Goal: Information Seeking & Learning: Learn about a topic

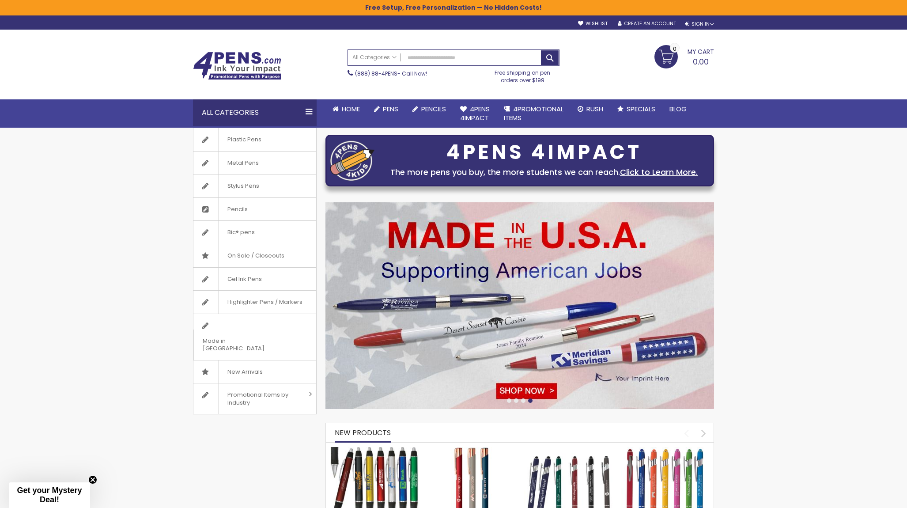
drag, startPoint x: 83, startPoint y: 42, endPoint x: 79, endPoint y: 35, distance: 7.3
click at [83, 42] on div "Toggle Nav Search All Categories All Categories Pens Plastic Pens Metal Pens Gr…" at bounding box center [453, 79] width 907 height 98
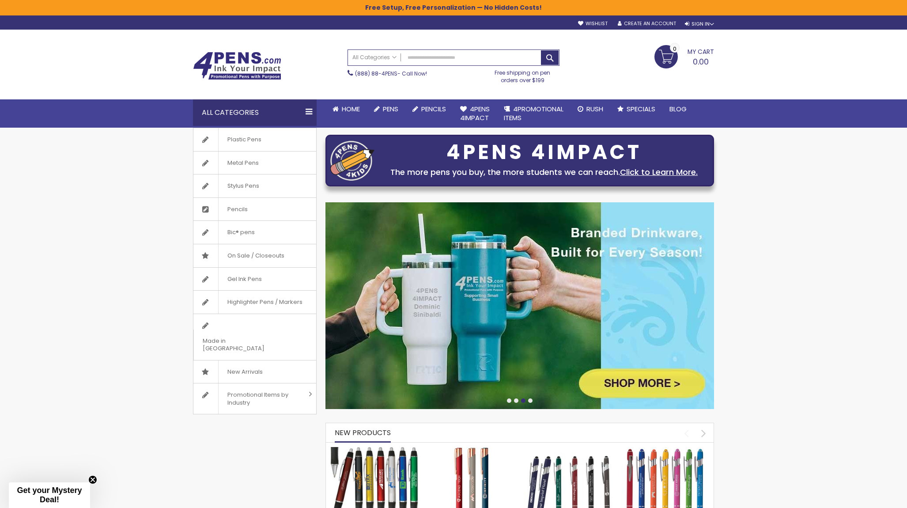
click at [237, 64] on img at bounding box center [237, 66] width 88 height 28
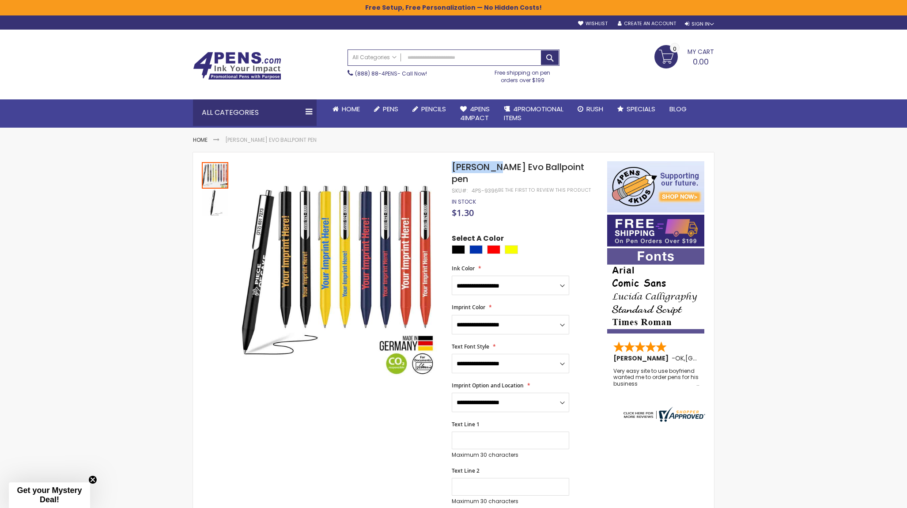
drag, startPoint x: 451, startPoint y: 170, endPoint x: 496, endPoint y: 165, distance: 45.3
copy div "Skip to the end of the images gallery Skip to the beginning of the images galle…"
click at [516, 393] on select "**********" at bounding box center [510, 402] width 117 height 19
click at [452, 393] on select "**********" at bounding box center [510, 402] width 117 height 19
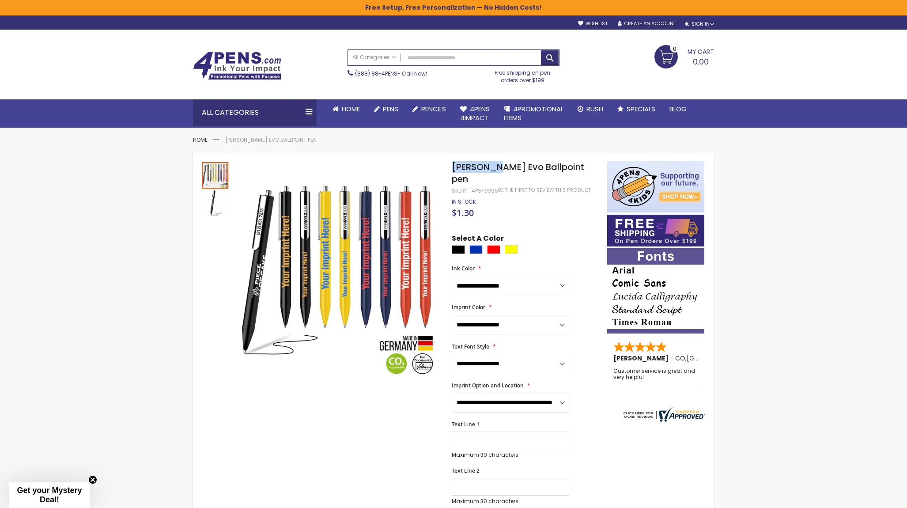
click at [538, 393] on select "**********" at bounding box center [510, 402] width 117 height 19
click at [452, 393] on select "**********" at bounding box center [510, 402] width 117 height 19
click at [551, 393] on select "**********" at bounding box center [510, 402] width 117 height 19
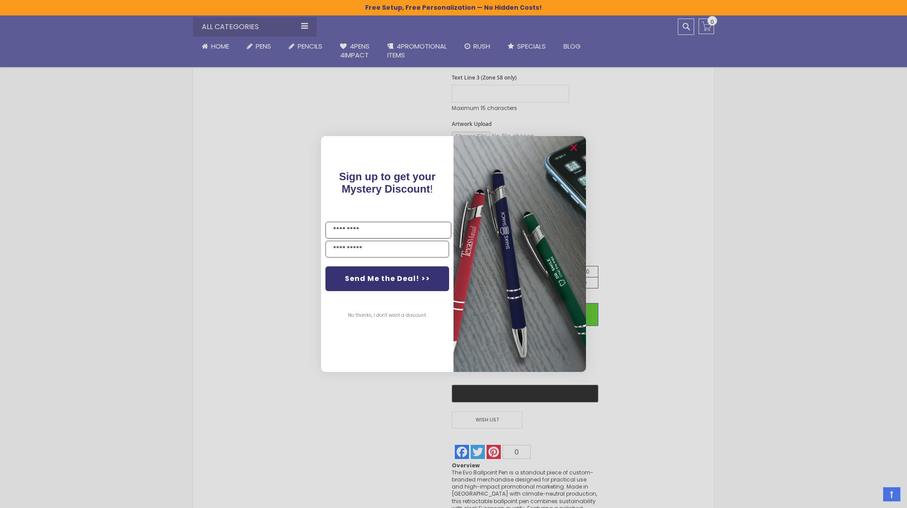
scroll to position [309, 0]
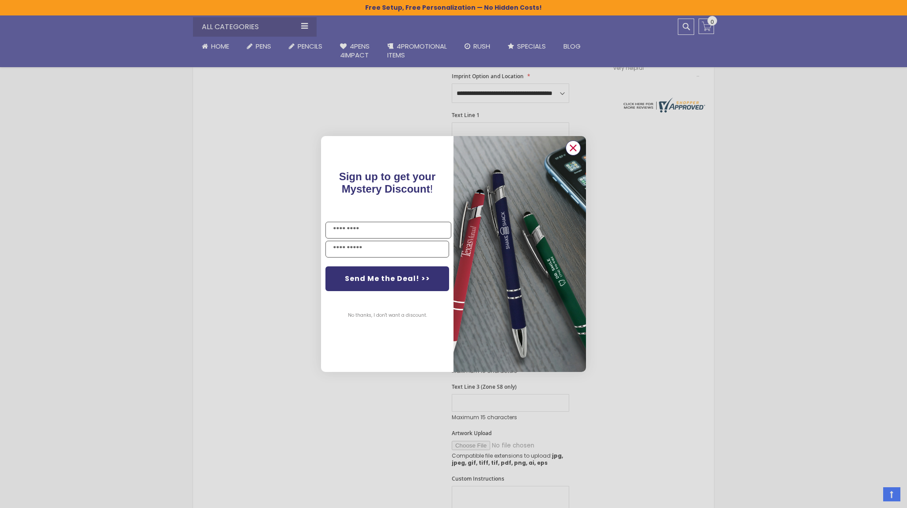
click at [575, 145] on icon "Close dialog" at bounding box center [574, 148] width 6 height 6
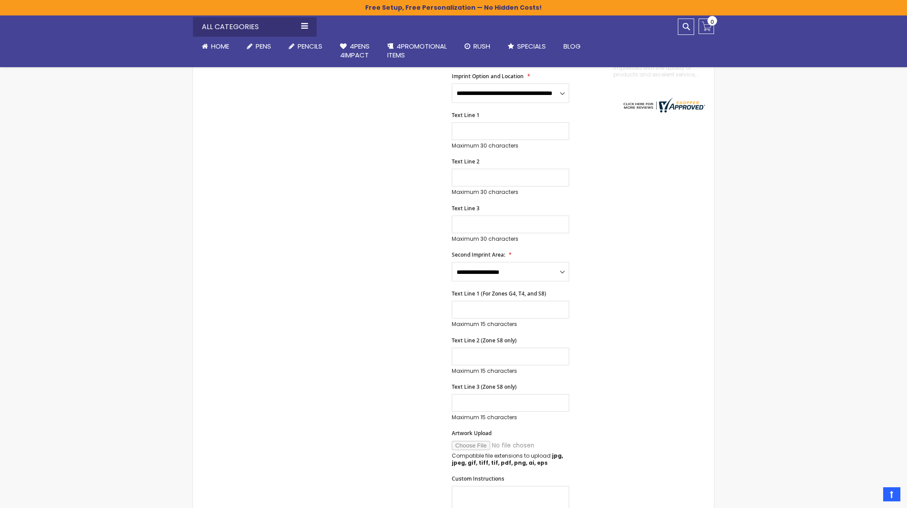
scroll to position [0, 0]
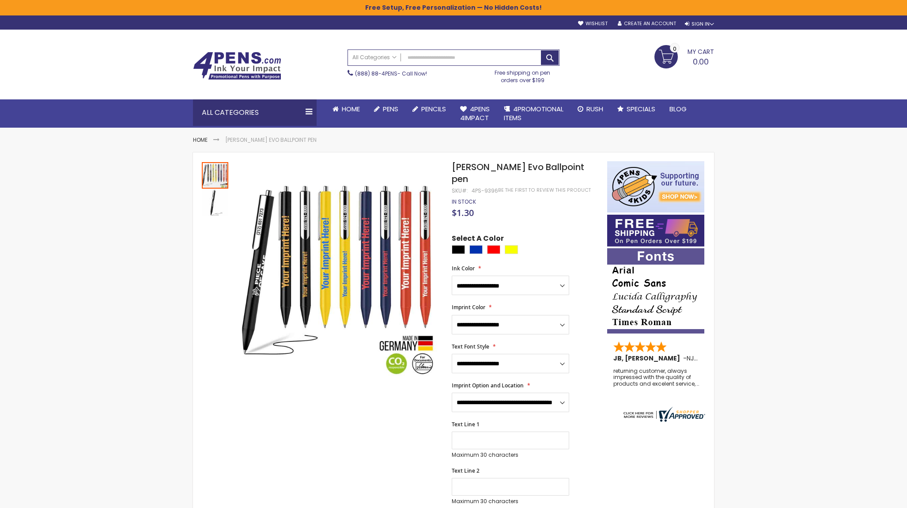
click at [516, 382] on span "Imprint Option and Location" at bounding box center [488, 386] width 72 height 8
click at [516, 393] on select "**********" at bounding box center [510, 402] width 117 height 19
click at [514, 393] on select "**********" at bounding box center [510, 402] width 117 height 19
select select "*****"
click at [452, 393] on select "**********" at bounding box center [510, 402] width 117 height 19
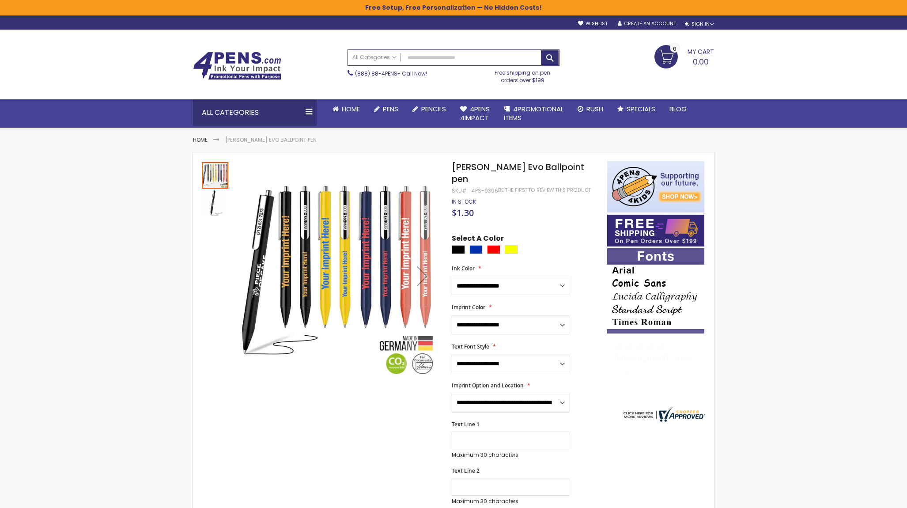
click at [218, 172] on div at bounding box center [215, 175] width 26 height 26
click at [212, 207] on img "Schneider Evo Ballpoint pen" at bounding box center [215, 202] width 26 height 26
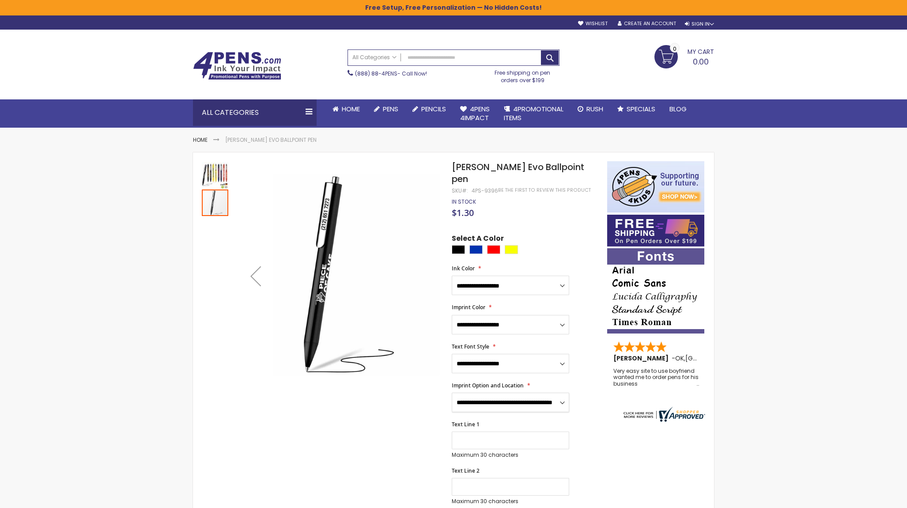
click at [212, 183] on img "Schneider Evo Ballpoint pen" at bounding box center [215, 175] width 26 height 26
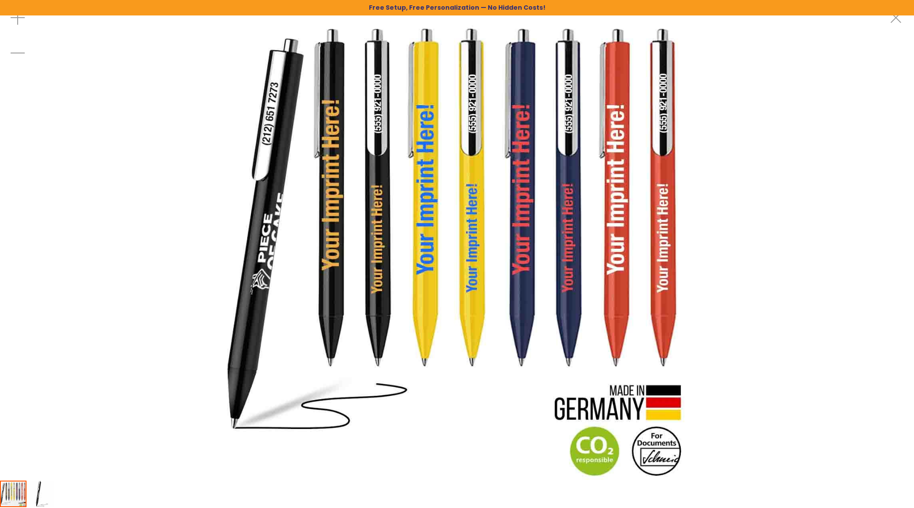
click at [452, 221] on img at bounding box center [457, 240] width 480 height 480
click at [307, 234] on img at bounding box center [457, 240] width 480 height 480
click at [774, 232] on div at bounding box center [457, 240] width 914 height 480
click at [462, 205] on img at bounding box center [457, 240] width 480 height 480
click at [813, 197] on div at bounding box center [457, 240] width 914 height 480
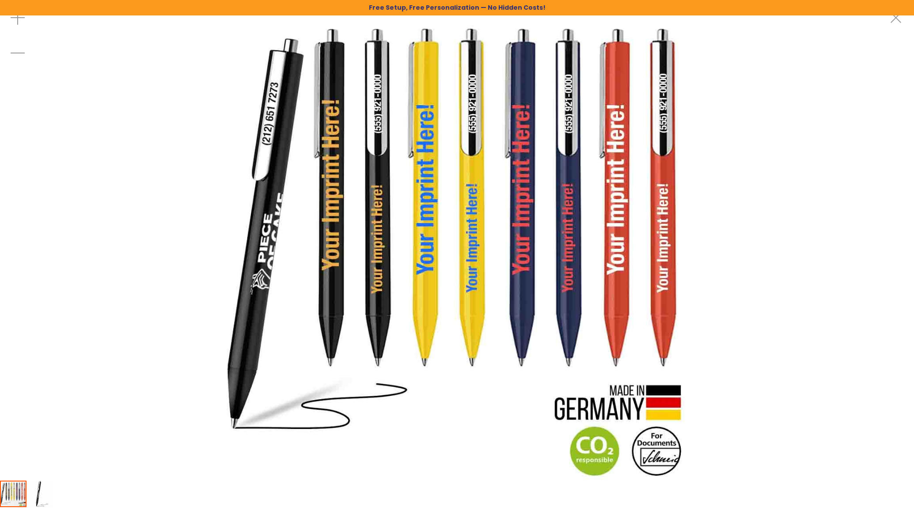
drag, startPoint x: 719, startPoint y: 107, endPoint x: 731, endPoint y: 134, distance: 29.6
click at [718, 107] on div at bounding box center [457, 240] width 914 height 480
click at [41, 491] on img "Schneider Evo Ballpoint pen" at bounding box center [40, 493] width 26 height 26
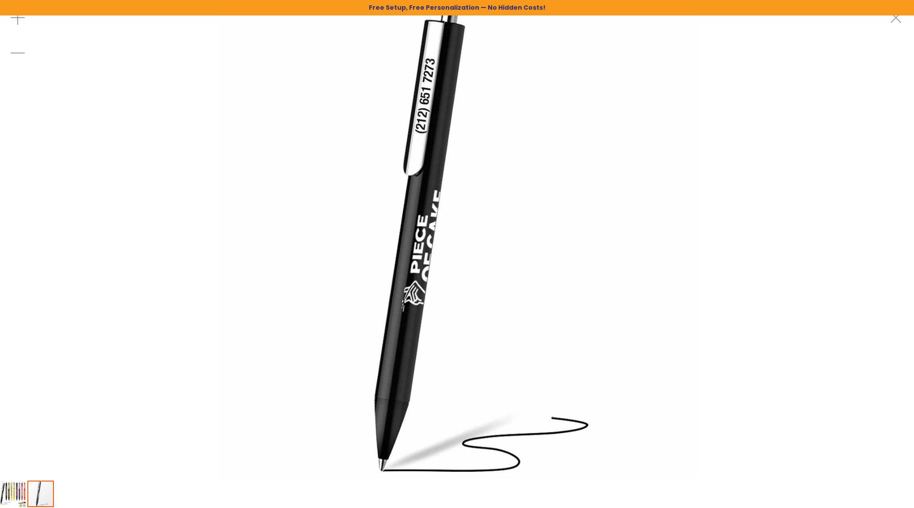
click at [12, 503] on img "Schneider Evo Ballpoint pen" at bounding box center [13, 493] width 26 height 26
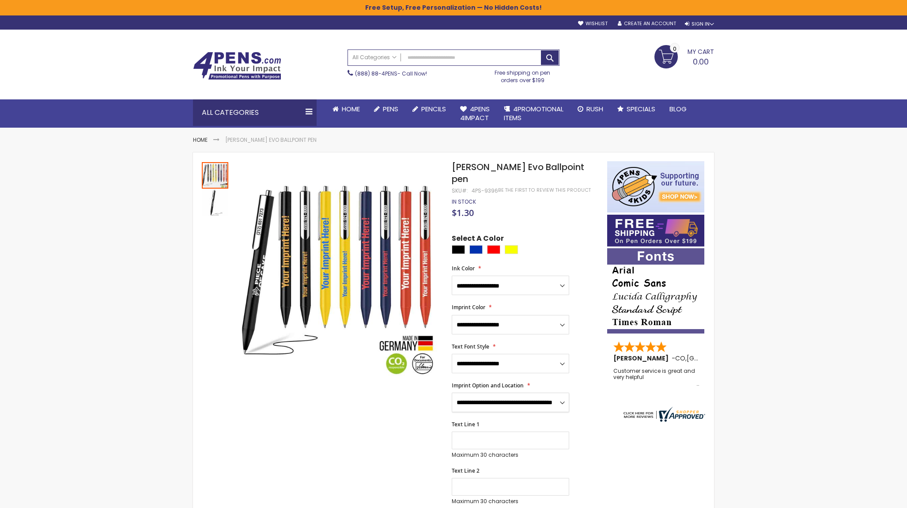
click at [515, 393] on select "**********" at bounding box center [510, 402] width 117 height 19
drag, startPoint x: 516, startPoint y: 390, endPoint x: 495, endPoint y: 389, distance: 20.8
click at [516, 393] on select "**********" at bounding box center [510, 402] width 117 height 19
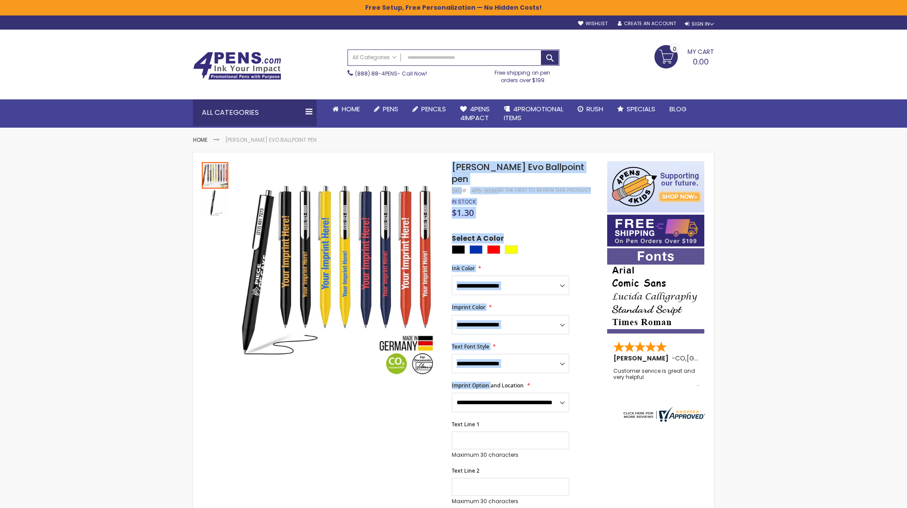
drag, startPoint x: 450, startPoint y: 374, endPoint x: 473, endPoint y: 376, distance: 22.6
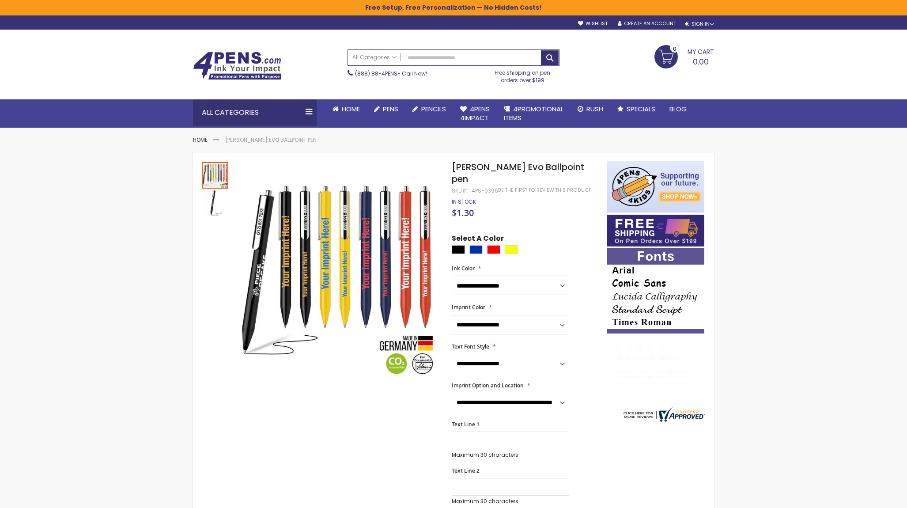
click at [527, 393] on select "**********" at bounding box center [510, 402] width 117 height 19
click at [665, 231] on img at bounding box center [655, 231] width 97 height 32
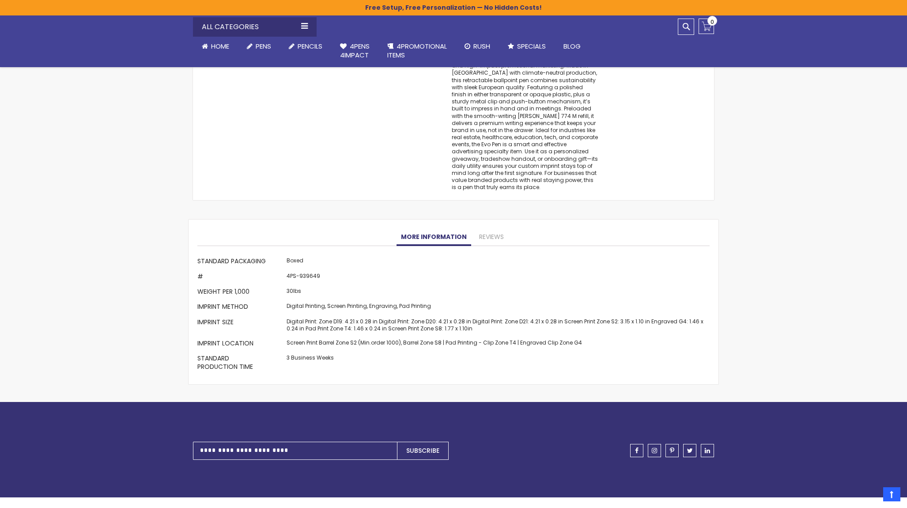
scroll to position [1104, 0]
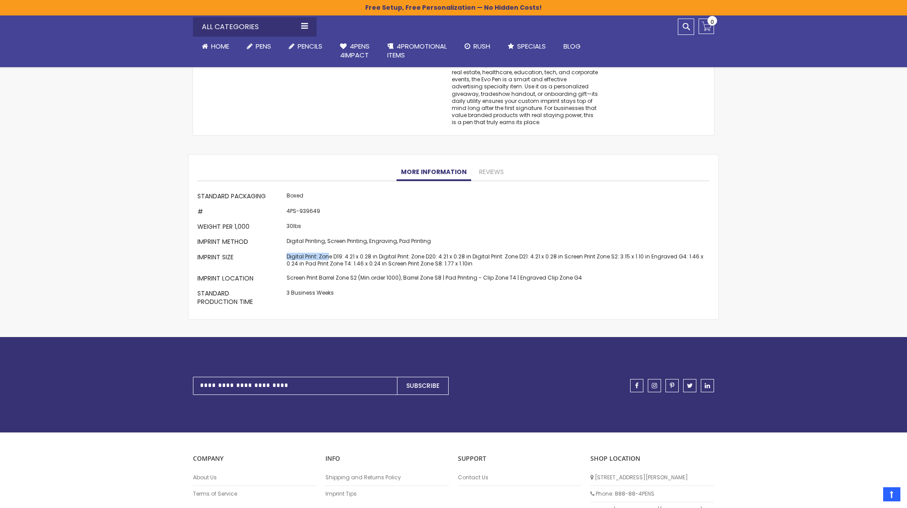
drag, startPoint x: 286, startPoint y: 246, endPoint x: 330, endPoint y: 245, distance: 44.2
click at [329, 250] on td "Digital Print: Zone D19: 4.21 x 0.28 in Digital Print: Zone D20: 4.21 x 0.28 in…" at bounding box center [496, 260] width 425 height 21
click at [334, 250] on td "Digital Print: Zone D19: 4.21 x 0.28 in Digital Print: Zone D20: 4.21 x 0.28 in…" at bounding box center [496, 260] width 425 height 21
drag, startPoint x: 334, startPoint y: 244, endPoint x: 353, endPoint y: 244, distance: 19.4
click at [353, 250] on td "Digital Print: Zone D19: 4.21 x 0.28 in Digital Print: Zone D20: 4.21 x 0.28 in…" at bounding box center [496, 260] width 425 height 21
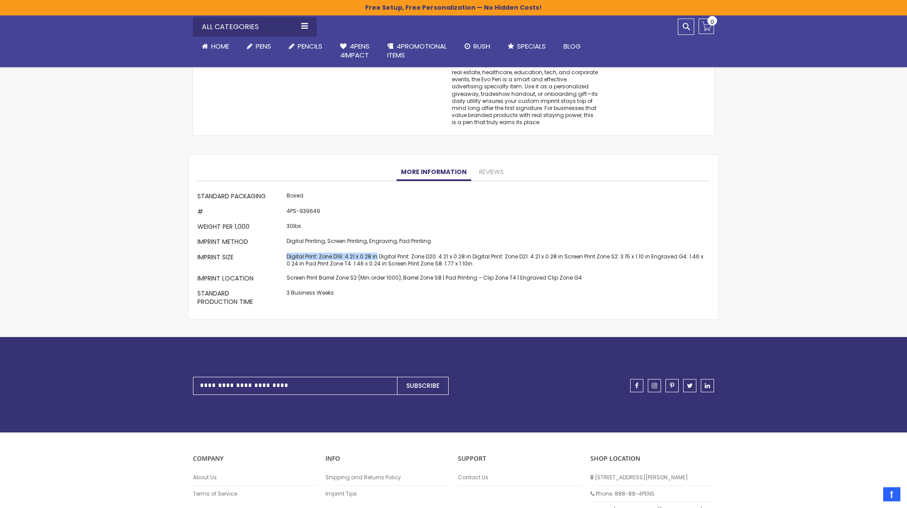
drag, startPoint x: 286, startPoint y: 246, endPoint x: 376, endPoint y: 239, distance: 89.9
click at [376, 250] on td "Digital Print: Zone D19: 4.21 x 0.28 in Digital Print: Zone D20: 4.21 x 0.28 in…" at bounding box center [496, 260] width 425 height 21
copy td "Digital Print: Zone D19: 4.21 x 0.28 in"
drag, startPoint x: 378, startPoint y: 245, endPoint x: 484, endPoint y: 239, distance: 106.1
click at [484, 250] on td "Digital Print: Zone D19: 4.21 x 0.28 in Digital Print: Zone D20: 4.21 x 0.28 in…" at bounding box center [496, 260] width 425 height 21
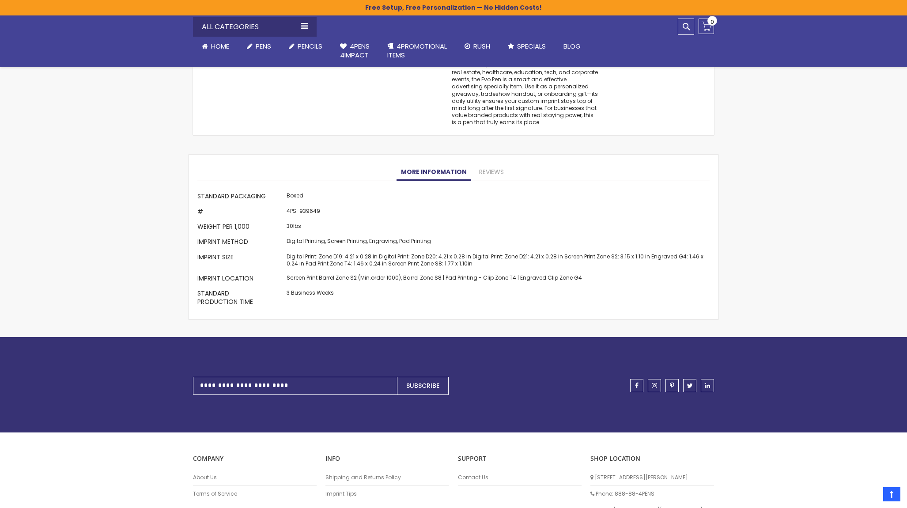
click at [497, 250] on td "Digital Print: Zone D19: 4.21 x 0.28 in Digital Print: Zone D20: 4.21 x 0.28 in…" at bounding box center [496, 260] width 425 height 21
drag, startPoint x: 377, startPoint y: 245, endPoint x: 462, endPoint y: 244, distance: 85.2
click at [462, 250] on td "Digital Print: Zone D19: 4.21 x 0.28 in Digital Print: Zone D20: 4.21 x 0.28 in…" at bounding box center [496, 260] width 425 height 21
drag, startPoint x: 479, startPoint y: 244, endPoint x: 467, endPoint y: 245, distance: 12.0
click at [478, 250] on td "Digital Print: Zone D19: 4.21 x 0.28 in Digital Print: Zone D20: 4.21 x 0.28 in…" at bounding box center [496, 260] width 425 height 21
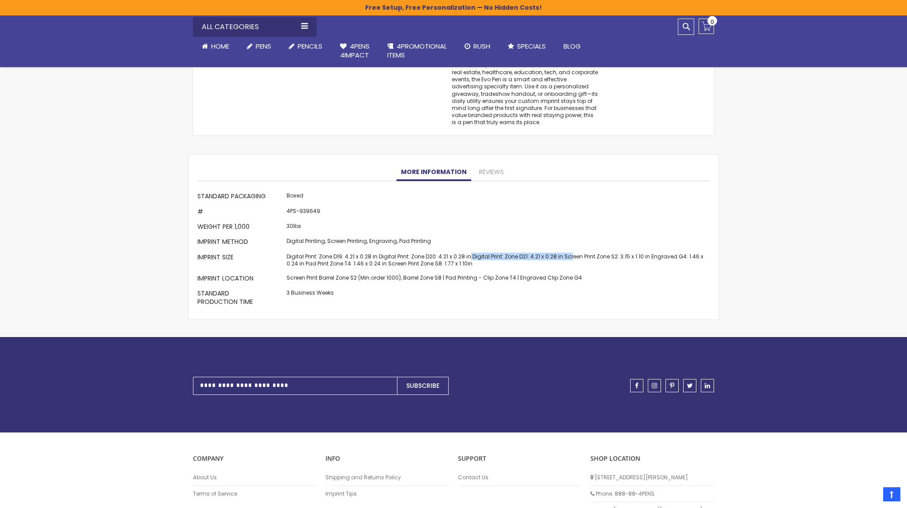
drag, startPoint x: 469, startPoint y: 242, endPoint x: 570, endPoint y: 242, distance: 101.1
click at [570, 250] on td "Digital Print: Zone D19: 4.21 x 0.28 in Digital Print: Zone D20: 4.21 x 0.28 in…" at bounding box center [496, 260] width 425 height 21
click at [586, 250] on td "Digital Print: Zone D19: 4.21 x 0.28 in Digital Print: Zone D20: 4.21 x 0.28 in…" at bounding box center [496, 260] width 425 height 21
drag, startPoint x: 560, startPoint y: 246, endPoint x: 644, endPoint y: 242, distance: 83.6
click at [644, 250] on td "Digital Print: Zone D19: 4.21 x 0.28 in Digital Print: Zone D20: 4.21 x 0.28 in…" at bounding box center [496, 260] width 425 height 21
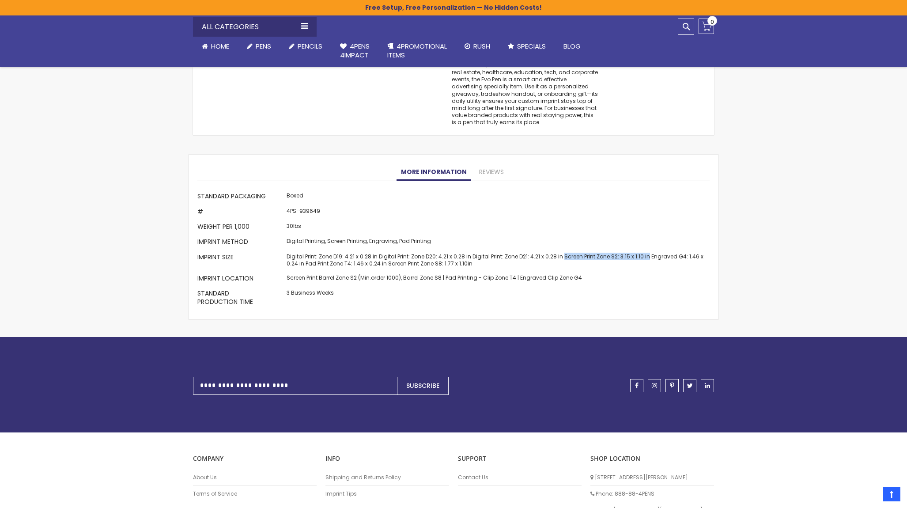
copy td "Screen Print Zone S2: 3.15 x 1.10 in"
drag, startPoint x: 657, startPoint y: 244, endPoint x: 342, endPoint y: 255, distance: 315.0
click at [342, 255] on td "Digital Print: Zone D19: 4.21 x 0.28 in Digital Print: Zone D20: 4.21 x 0.28 in…" at bounding box center [496, 260] width 425 height 21
click at [363, 255] on td "Digital Print: Zone D19: 4.21 x 0.28 in Digital Print: Zone D20: 4.21 x 0.28 in…" at bounding box center [496, 260] width 425 height 21
drag, startPoint x: 305, startPoint y: 252, endPoint x: 383, endPoint y: 253, distance: 78.2
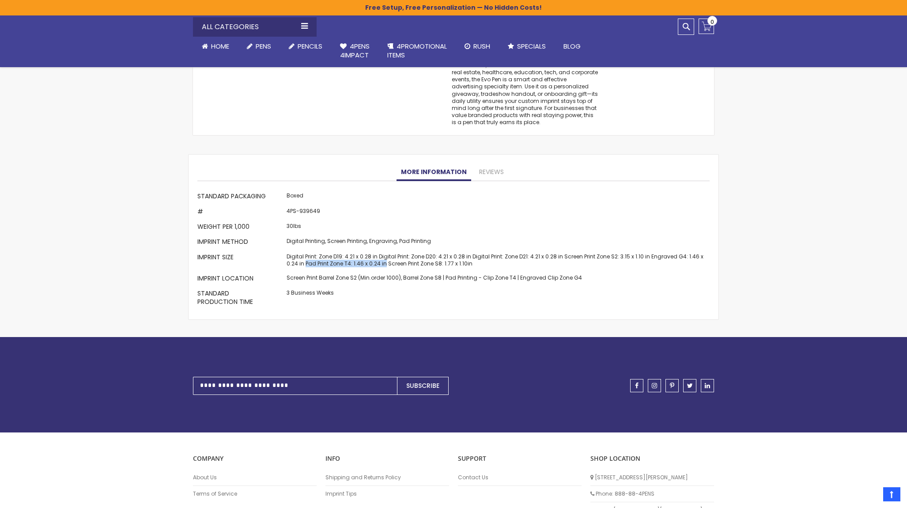
click at [383, 253] on td "Digital Print: Zone D19: 4.21 x 0.28 in Digital Print: Zone D20: 4.21 x 0.28 in…" at bounding box center [496, 260] width 425 height 21
click at [339, 250] on td "Digital Print: Zone D19: 4.21 x 0.28 in Digital Print: Zone D20: 4.21 x 0.28 in…" at bounding box center [496, 260] width 425 height 21
drag, startPoint x: 306, startPoint y: 252, endPoint x: 385, endPoint y: 258, distance: 79.3
click at [385, 258] on td "Digital Print: Zone D19: 4.21 x 0.28 in Digital Print: Zone D20: 4.21 x 0.28 in…" at bounding box center [496, 260] width 425 height 21
copy td "Pad Print Zone T4: 1.46 x 0.24 in"
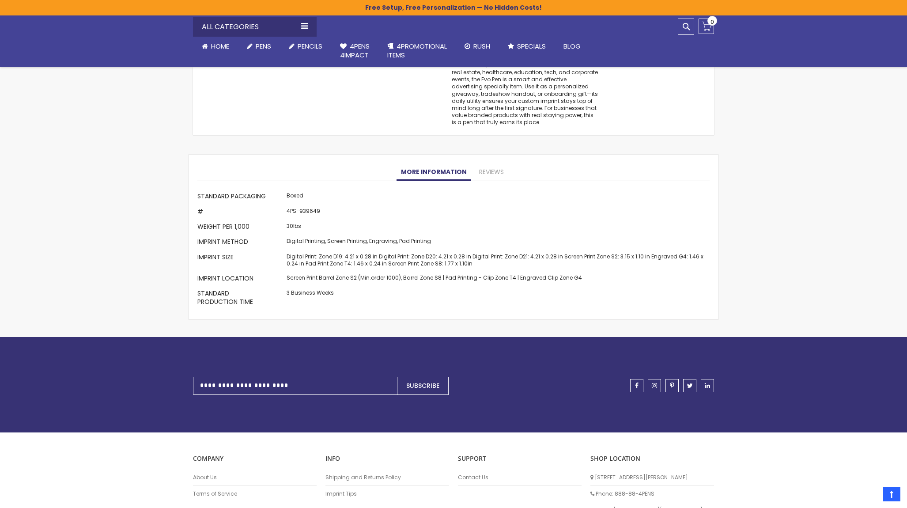
click at [302, 250] on td "Digital Print: Zone D19: 4.21 x 0.28 in Digital Print: Zone D20: 4.21 x 0.28 in…" at bounding box center [496, 260] width 425 height 21
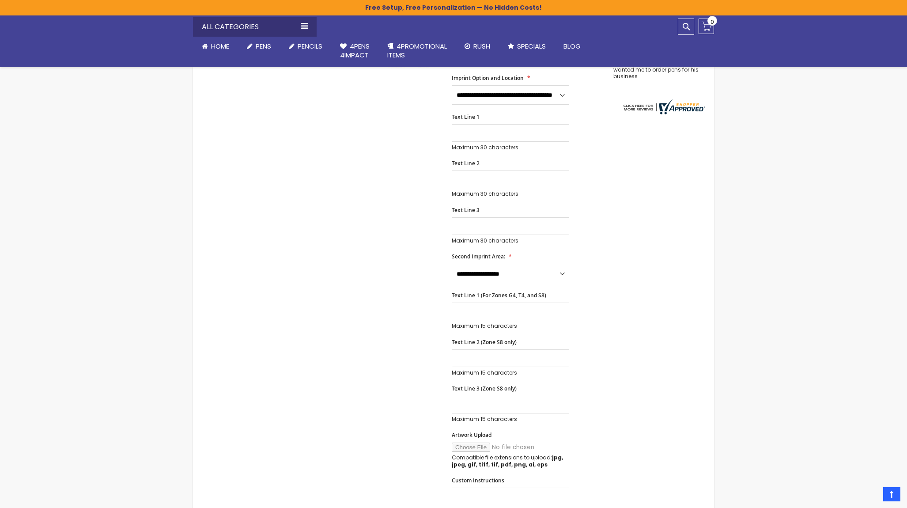
scroll to position [221, 0]
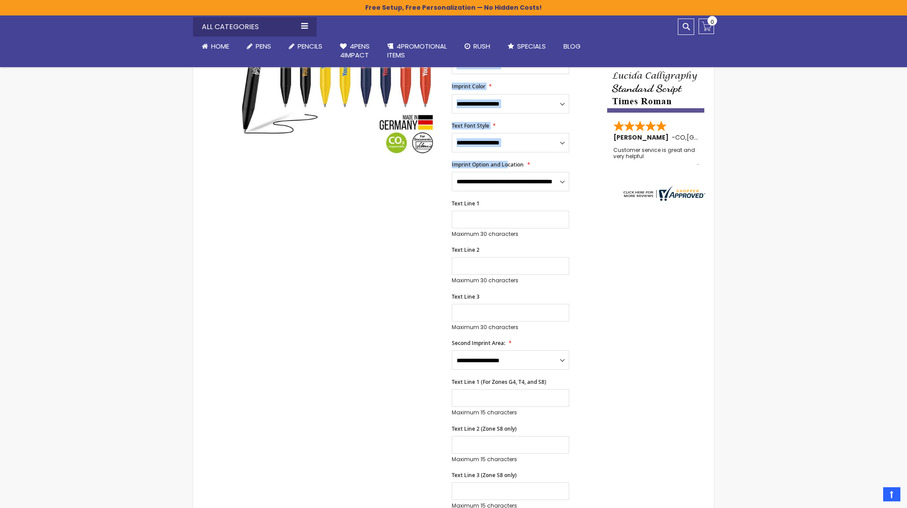
drag, startPoint x: 451, startPoint y: 154, endPoint x: 508, endPoint y: 152, distance: 57.0
click at [508, 152] on div "Skip to the end of the images gallery Skip to the beginning of the images galle…" at bounding box center [399, 474] width 405 height 1069
click at [513, 161] on span "Imprint Option and Location" at bounding box center [488, 165] width 72 height 8
click at [513, 172] on select "**********" at bounding box center [510, 181] width 117 height 19
drag, startPoint x: 525, startPoint y: 154, endPoint x: 452, endPoint y: 152, distance: 72.9
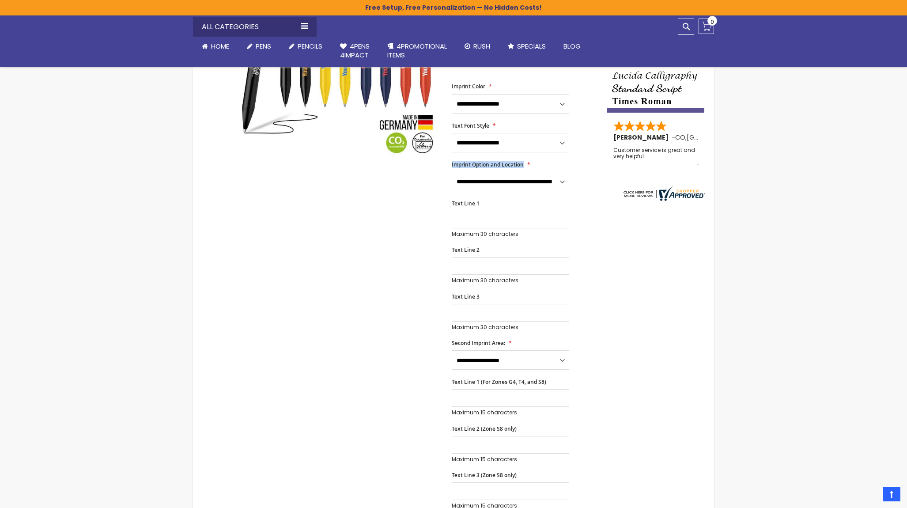
click at [452, 161] on label "Imprint Option and Location" at bounding box center [491, 164] width 79 height 7
copy span "Imprint Option and Location"
click at [336, 236] on div "Skip to the end of the images gallery Skip to the beginning of the images galle…" at bounding box center [399, 474] width 405 height 1069
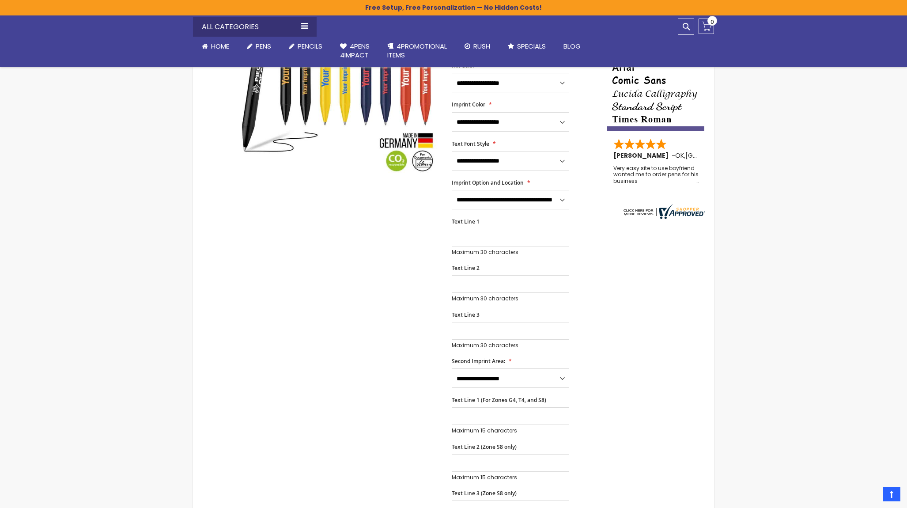
scroll to position [0, 0]
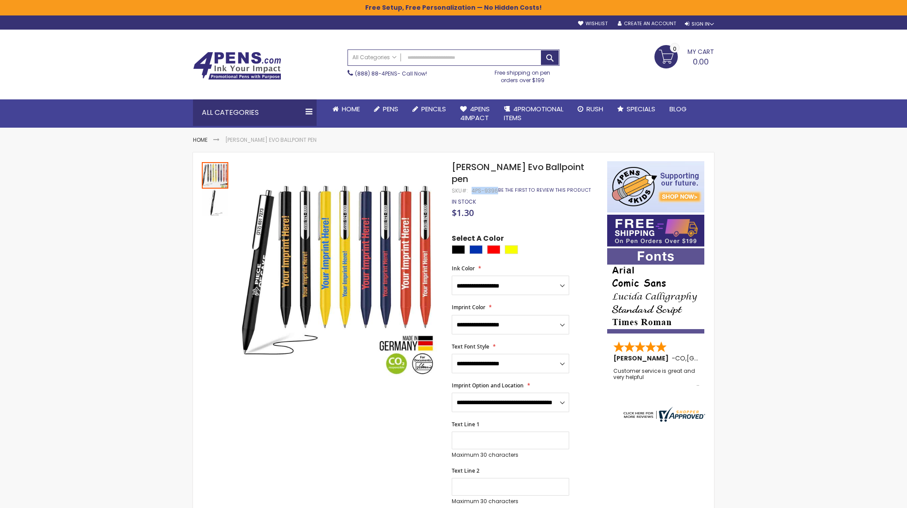
drag, startPoint x: 471, startPoint y: 179, endPoint x: 496, endPoint y: 179, distance: 25.2
click at [496, 179] on div "Schneider Evo Ballpoint pen SKU 4PS-9396 Be the first to review this product" at bounding box center [525, 173] width 147 height 24
copy div "4PS-9396"
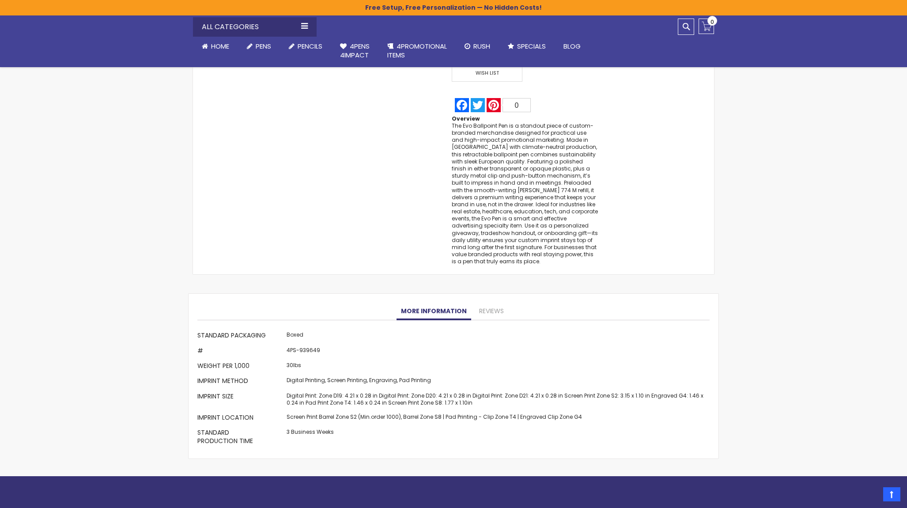
scroll to position [1060, 0]
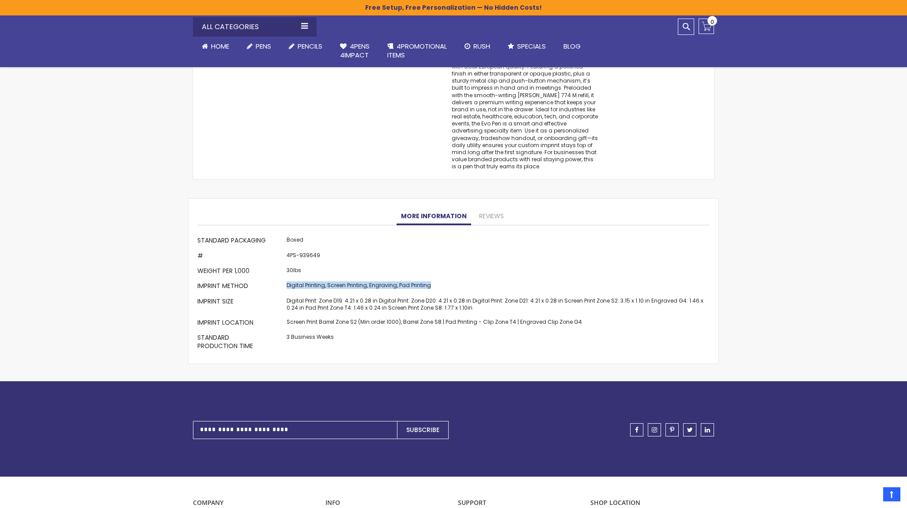
drag, startPoint x: 288, startPoint y: 274, endPoint x: 456, endPoint y: 272, distance: 168.3
click at [456, 280] on td "Digital Printing, Screen Printing, Engraving, Pad Printing" at bounding box center [496, 287] width 425 height 15
copy td "Digital Printing, Screen Printing, Engraving, Pad Printing"
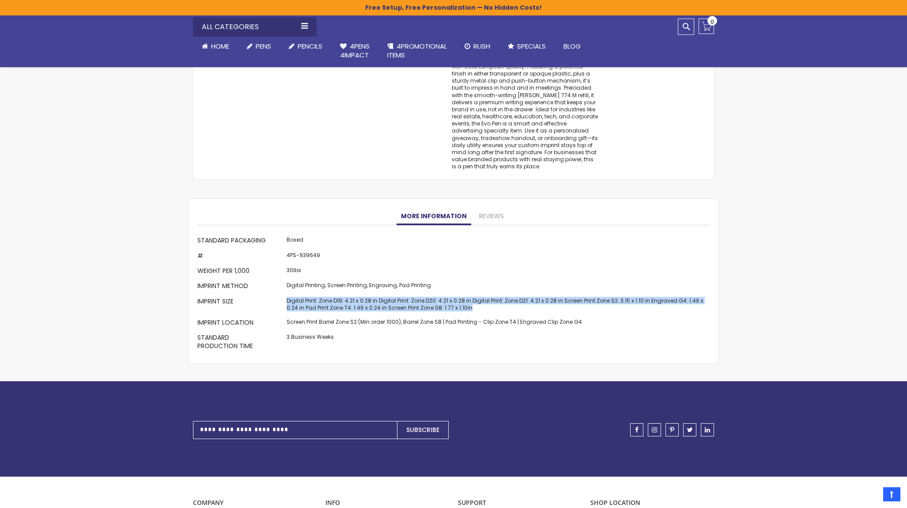
drag, startPoint x: 286, startPoint y: 289, endPoint x: 515, endPoint y: 298, distance: 229.4
click at [515, 298] on td "Digital Print: Zone D19: 4.21 x 0.28 in Digital Print: Zone D20: 4.21 x 0.28 in…" at bounding box center [496, 305] width 425 height 21
copy td "Digital Print: Zone D19: 4.21 x 0.28 in Digital Print: Zone D20: 4.21 x 0.28 in…"
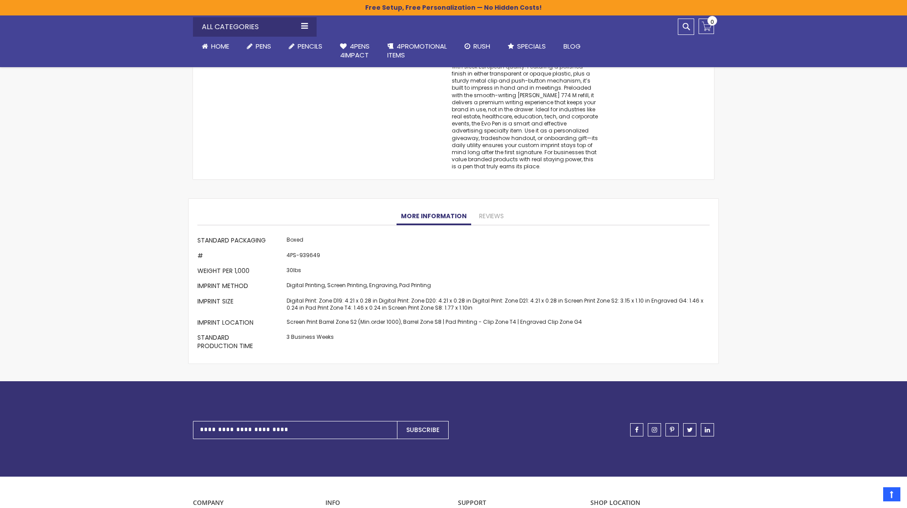
click at [339, 249] on td "4PS-939649" at bounding box center [496, 256] width 425 height 15
click at [295, 316] on td "Screen Print Barrel Zone S2 (Min.order 1000), Barrel Zone S8 | Pad Printing - C…" at bounding box center [496, 323] width 425 height 15
click at [297, 316] on td "Screen Print Barrel Zone S2 (Min.order 1000), Barrel Zone S8 | Pad Printing - C…" at bounding box center [496, 323] width 425 height 15
copy tbody "Screen Print Barrel Zone S2 (Min.order 1000), Barrel Zone S8 | Pad Printing - C…"
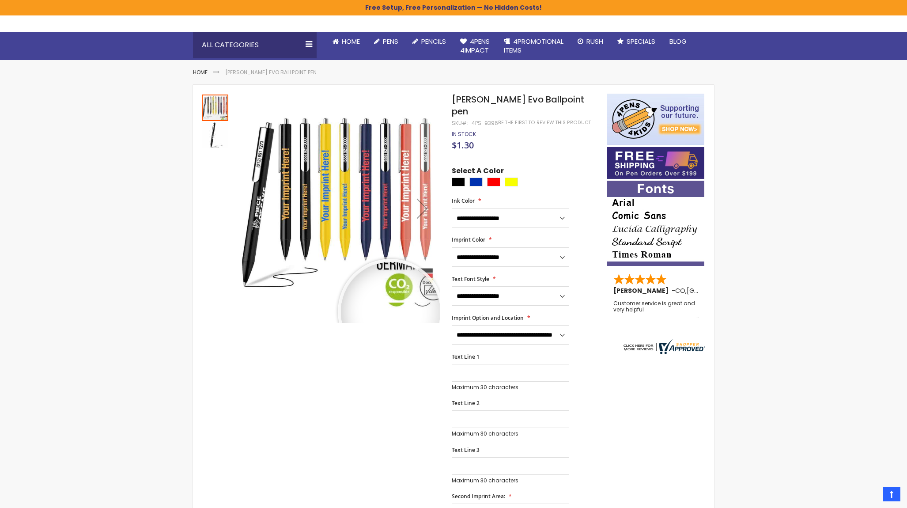
scroll to position [0, 0]
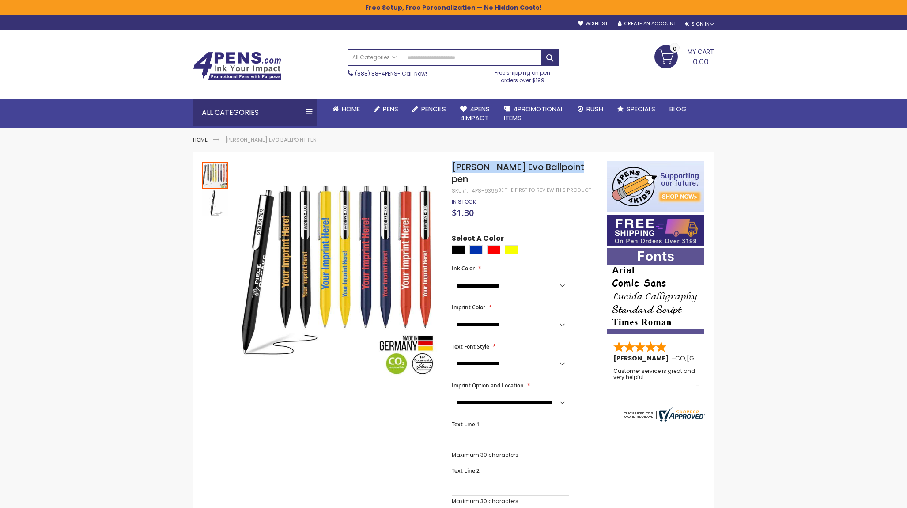
drag, startPoint x: 453, startPoint y: 166, endPoint x: 576, endPoint y: 167, distance: 123.2
click at [576, 167] on h1 "Schneider Evo Ballpoint pen" at bounding box center [525, 173] width 147 height 24
copy span "Schneider Evo Ballpoint pen"
click at [535, 209] on div "$1.30" at bounding box center [525, 213] width 147 height 9
drag, startPoint x: 470, startPoint y: 179, endPoint x: 497, endPoint y: 179, distance: 26.9
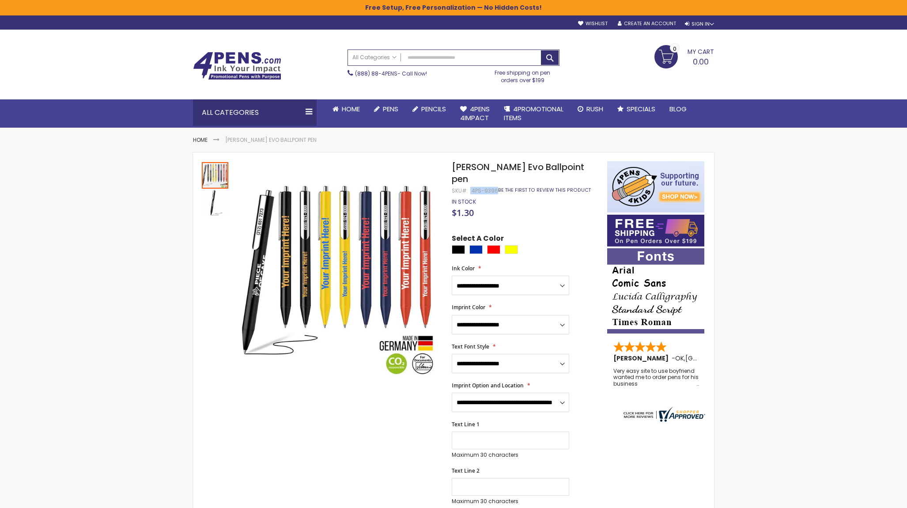
click at [497, 179] on div "Schneider Evo Ballpoint pen SKU 4PS-9396 Be the first to review this product" at bounding box center [525, 173] width 147 height 24
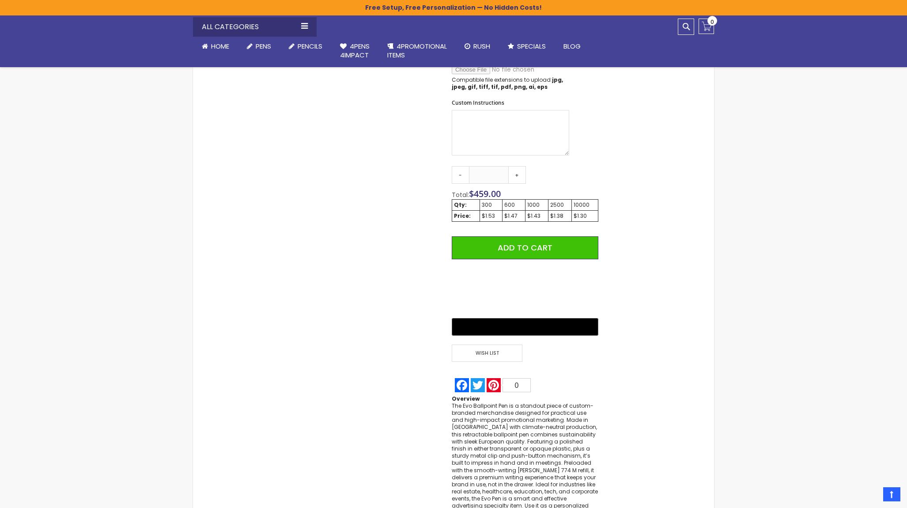
scroll to position [751, 0]
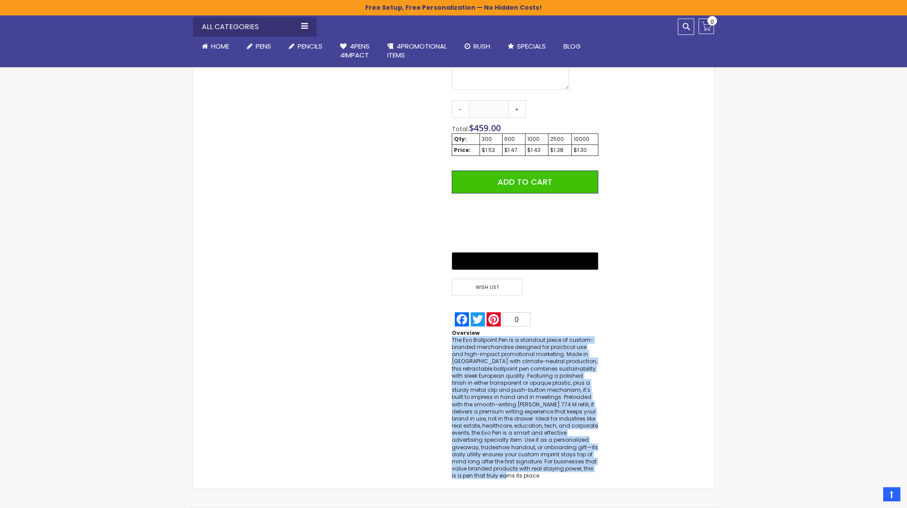
drag, startPoint x: 452, startPoint y: 329, endPoint x: 552, endPoint y: 462, distance: 166.6
click at [552, 462] on div at bounding box center [525, 407] width 147 height 143
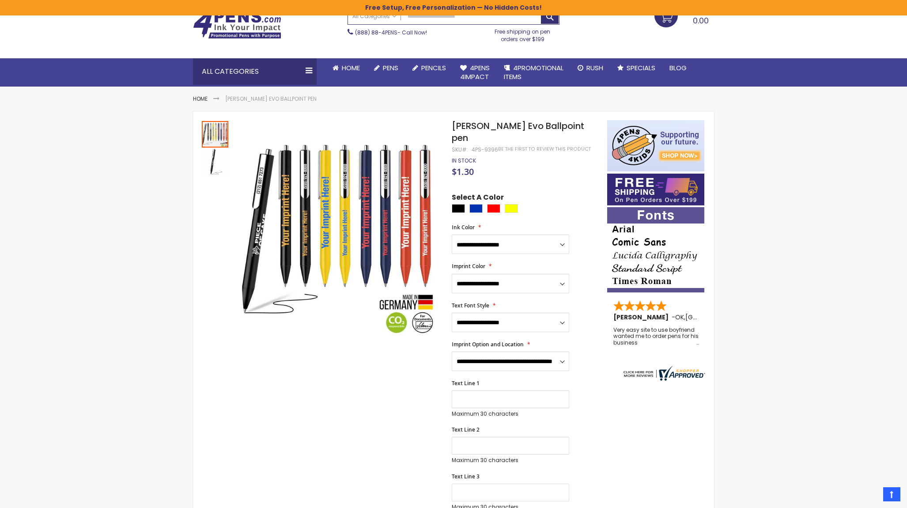
scroll to position [0, 0]
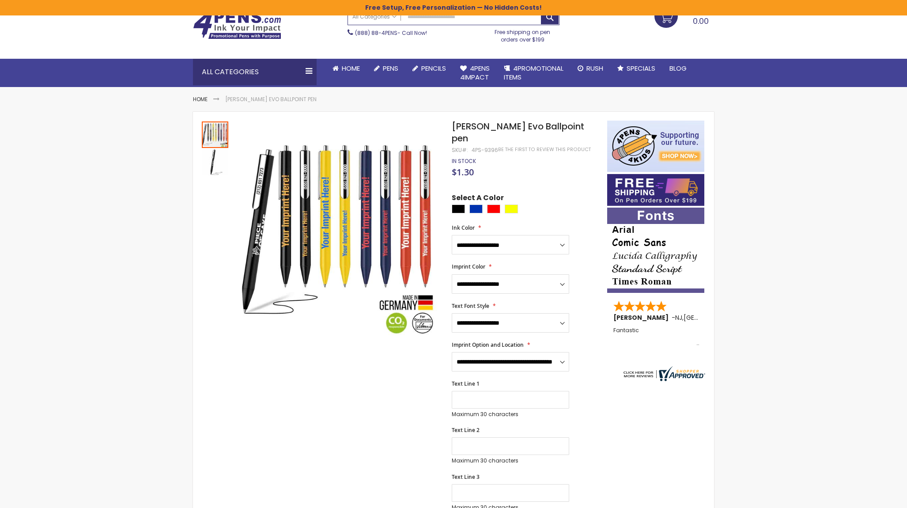
scroll to position [88, 0]
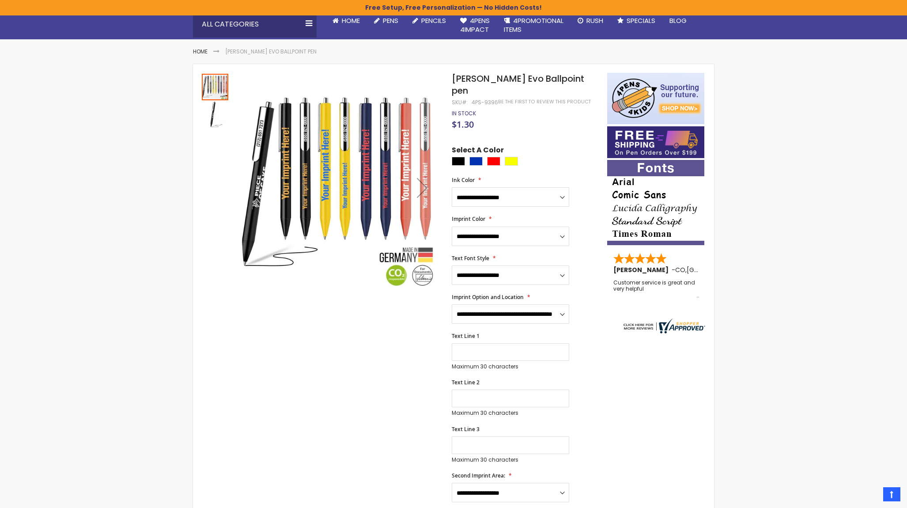
click at [216, 117] on img "Schneider Evo Ballpoint pen" at bounding box center [215, 114] width 26 height 26
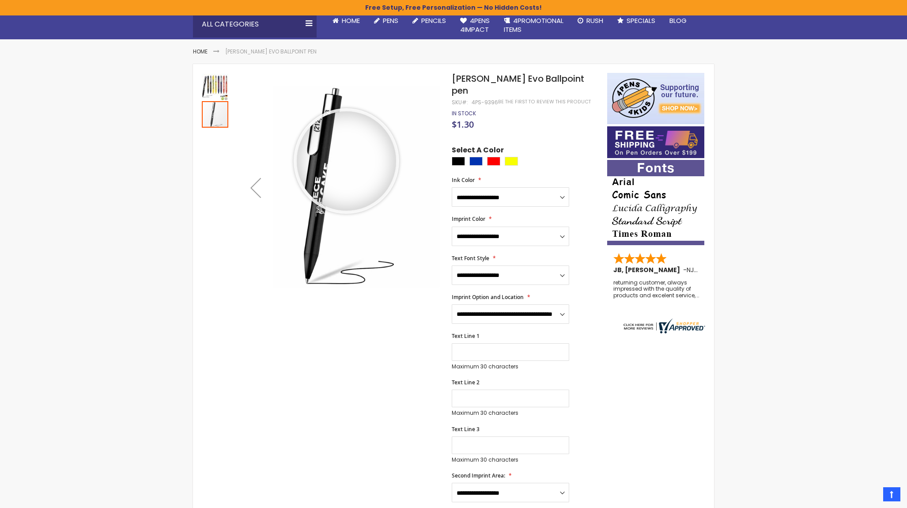
drag, startPoint x: 346, startPoint y: 161, endPoint x: 308, endPoint y: 227, distance: 75.8
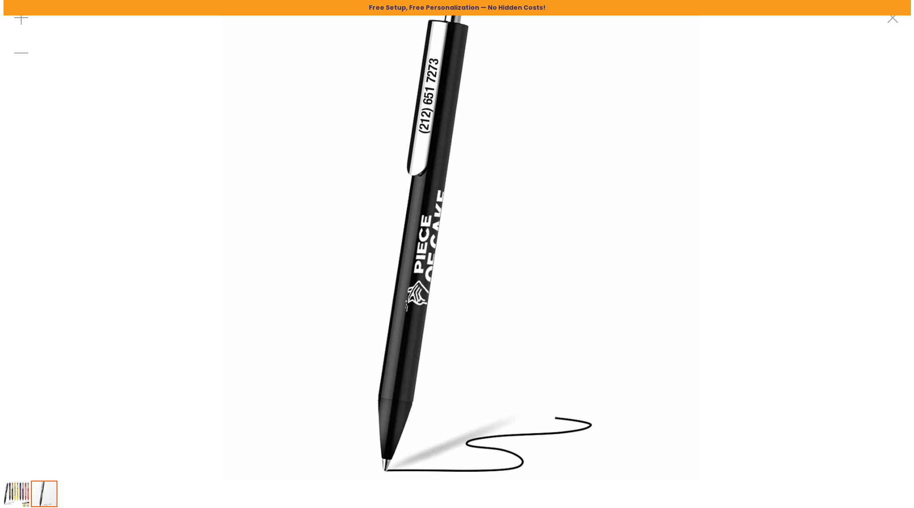
scroll to position [0, 0]
